Goal: Task Accomplishment & Management: Manage account settings

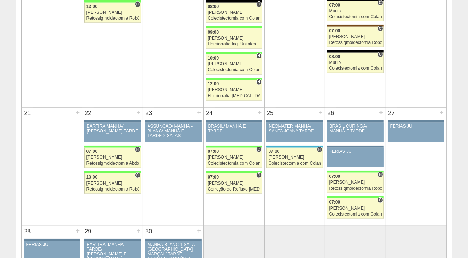
scroll to position [649, 0]
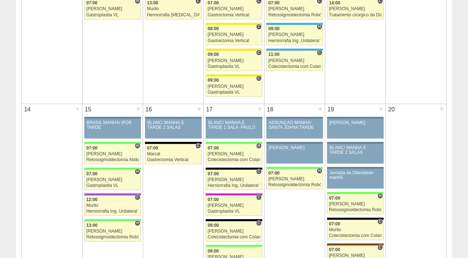
scroll to position [462, 0]
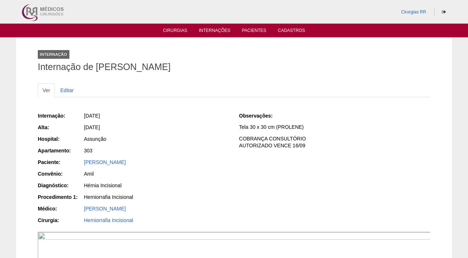
scroll to position [198, 0]
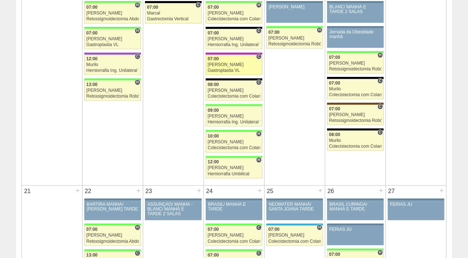
scroll to position [569, 0]
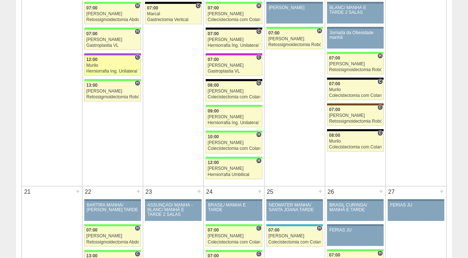
click at [110, 69] on div "Herniorrafia Ing. Unilateral VL" at bounding box center [112, 71] width 53 height 5
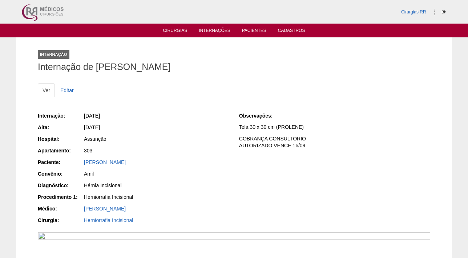
scroll to position [198, 0]
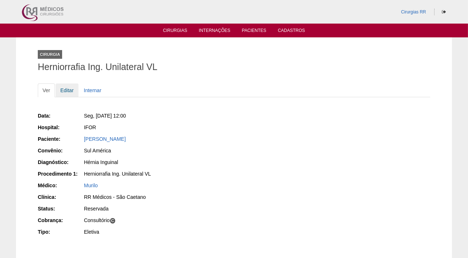
click at [62, 92] on link "Editar" at bounding box center [67, 90] width 23 height 14
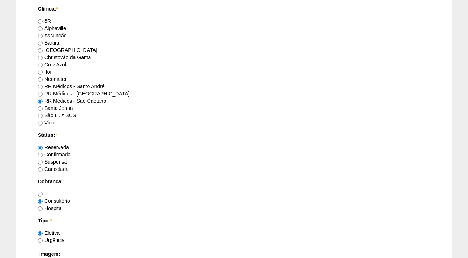
scroll to position [462, 0]
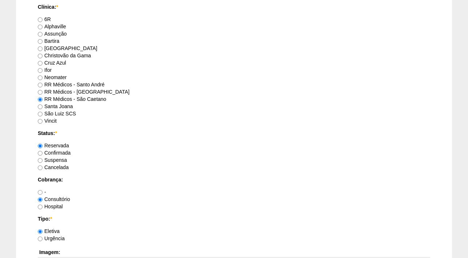
click at [62, 153] on label "Confirmada" at bounding box center [54, 153] width 33 height 6
click at [42, 153] on input "Confirmada" at bounding box center [40, 153] width 5 height 5
radio input "true"
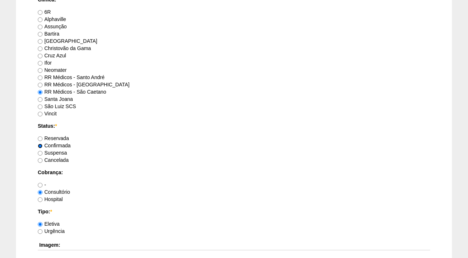
scroll to position [561, 0]
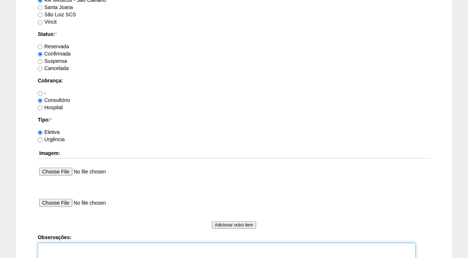
click at [50, 244] on textarea "Observações:" at bounding box center [227, 263] width 378 height 40
type textarea "f"
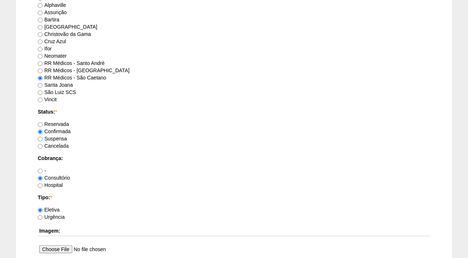
scroll to position [665, 0]
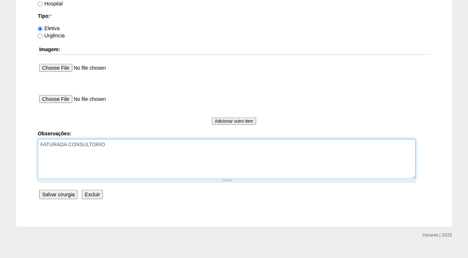
type textarea "FATURADA CONSULTORIO"
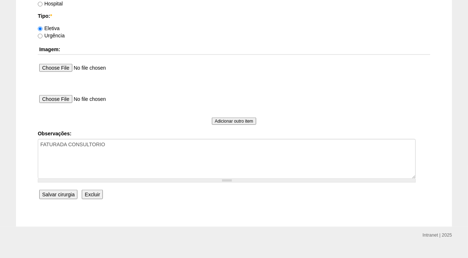
click at [62, 194] on input "Salvar cirurgia" at bounding box center [58, 194] width 38 height 9
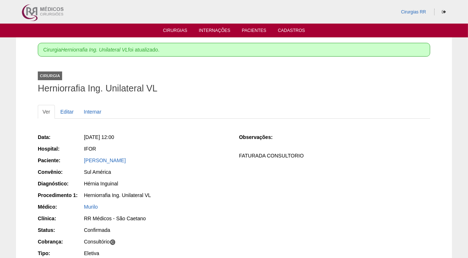
drag, startPoint x: 185, startPoint y: 160, endPoint x: 77, endPoint y: 162, distance: 108.2
click at [77, 162] on div "Paciente: Rodnei Marcelino Marinho" at bounding box center [133, 161] width 191 height 9
copy div "Paciente: Rodnei Marcelino Marinho"
